Goal: Task Accomplishment & Management: Use online tool/utility

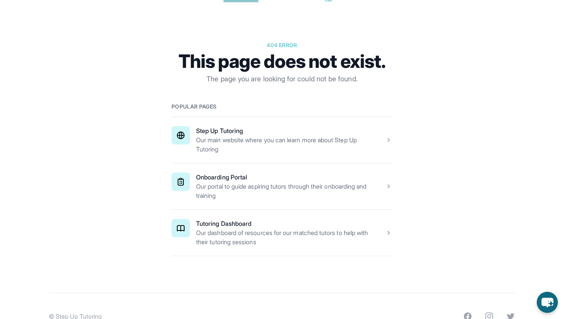
scroll to position [74, 0]
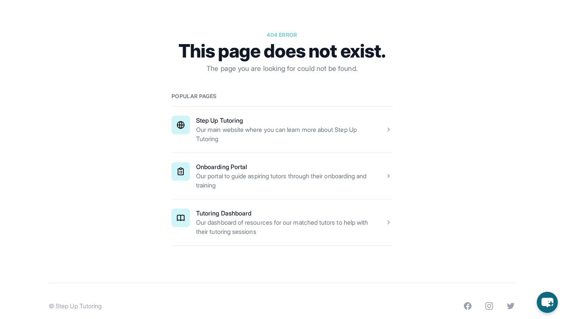
click at [268, 235] on span at bounding box center [282, 223] width 221 height 46
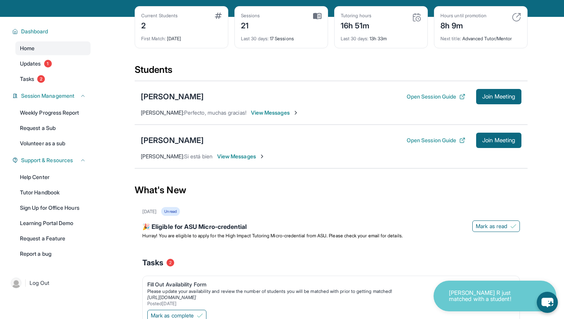
scroll to position [36, 0]
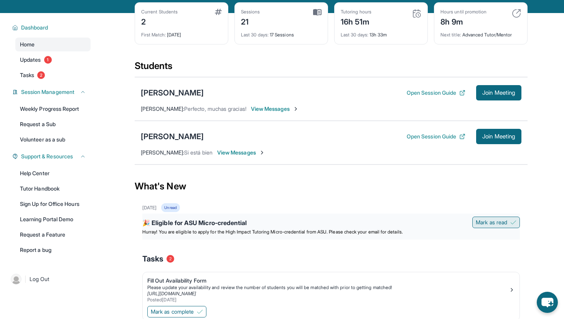
click at [497, 227] on span "Mark as read" at bounding box center [491, 223] width 31 height 8
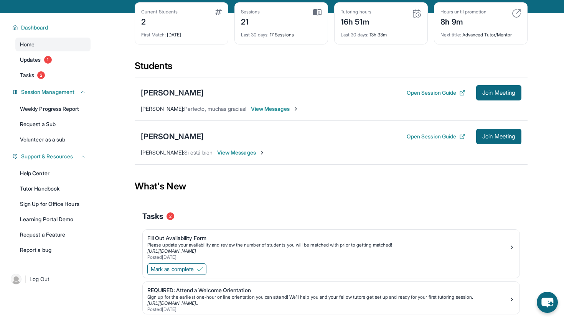
scroll to position [0, 0]
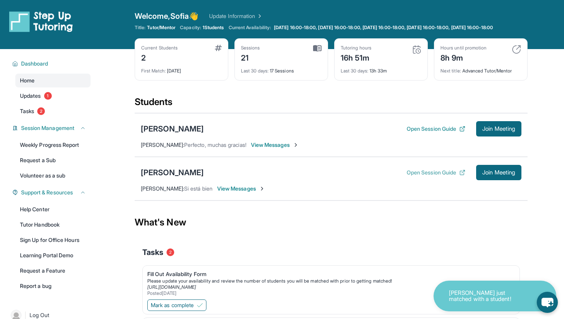
click at [435, 177] on button "Open Session Guide" at bounding box center [436, 173] width 59 height 8
click at [499, 180] on button "Join Meeting" at bounding box center [498, 172] width 45 height 15
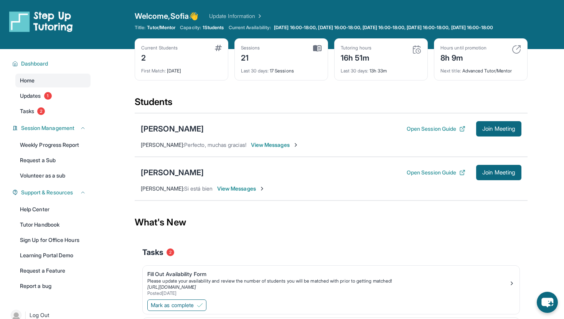
click at [423, 180] on div "Open Session Guide Join Meeting" at bounding box center [464, 172] width 115 height 15
click at [427, 176] on button "Open Session Guide" at bounding box center [436, 173] width 59 height 8
